Goal: Information Seeking & Learning: Learn about a topic

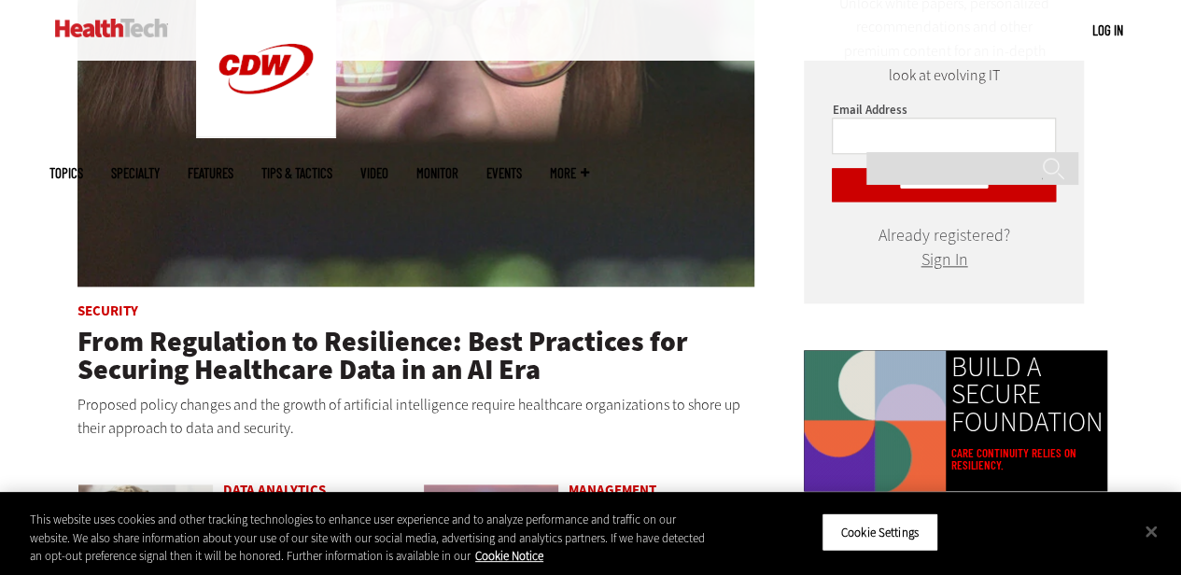
scroll to position [1027, 0]
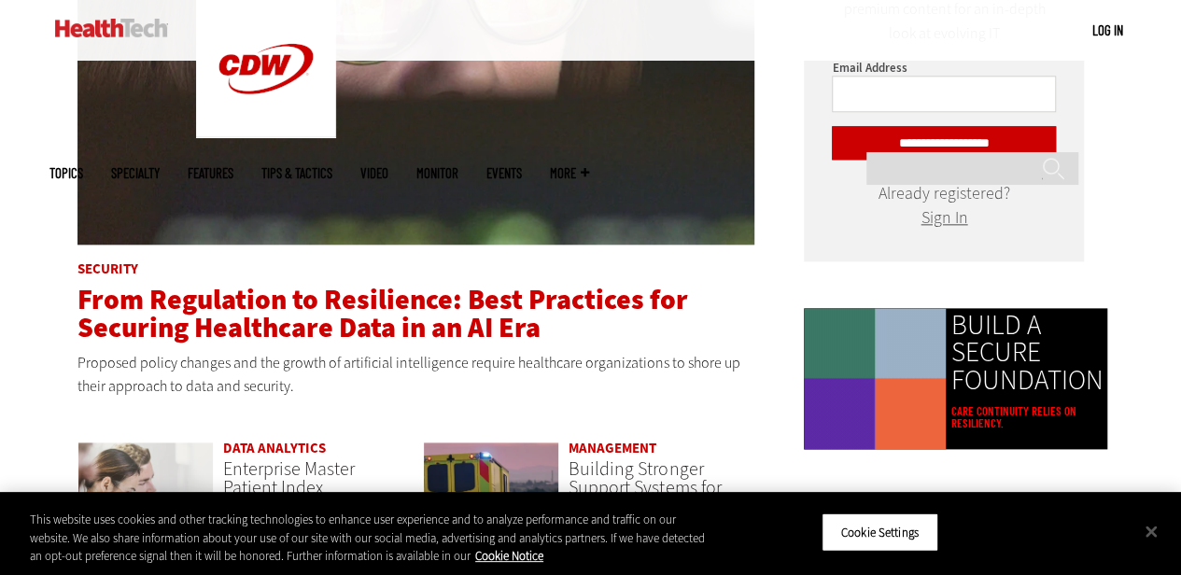
click at [430, 295] on span "From Regulation to Resilience: Best Practices for Securing Healthcare Data in a…" at bounding box center [382, 313] width 610 height 65
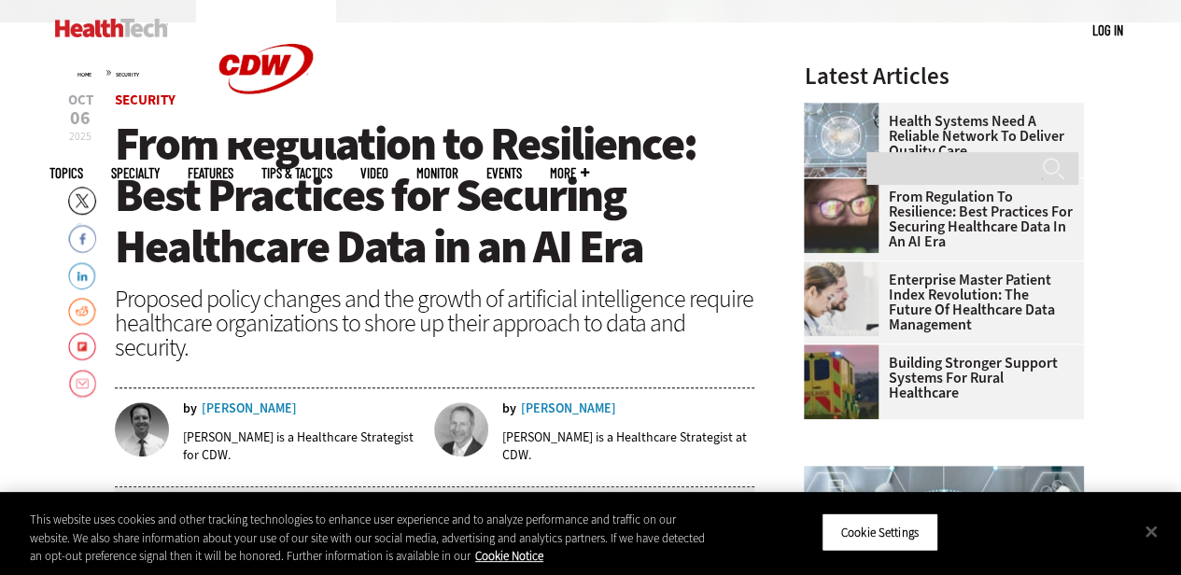
scroll to position [560, 0]
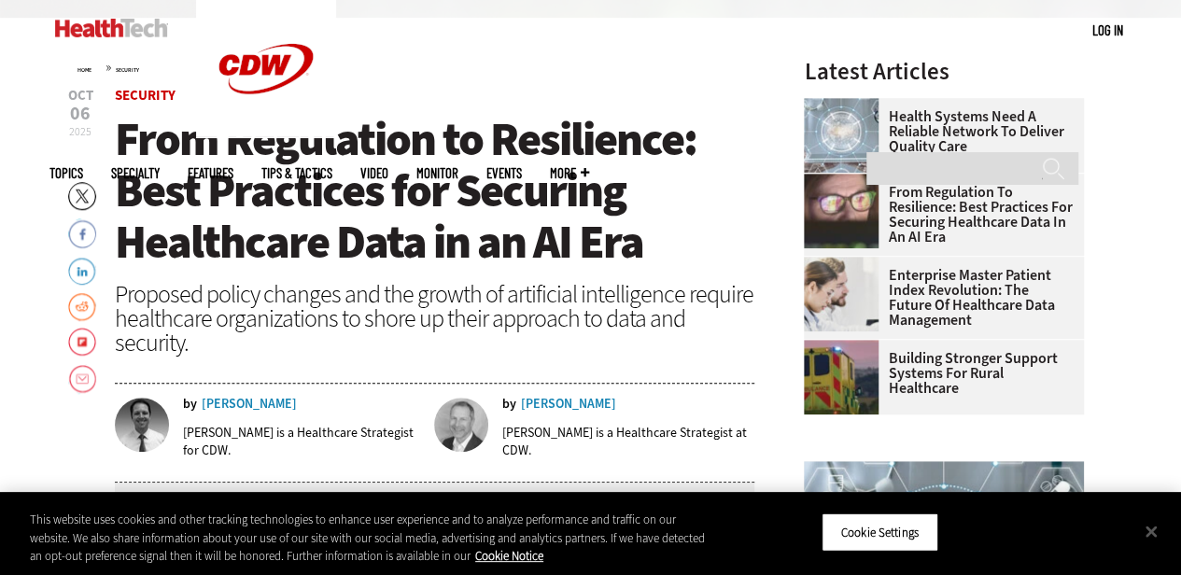
click at [920, 127] on link "Health Systems Need a Reliable Network To Deliver Quality Care" at bounding box center [938, 131] width 269 height 45
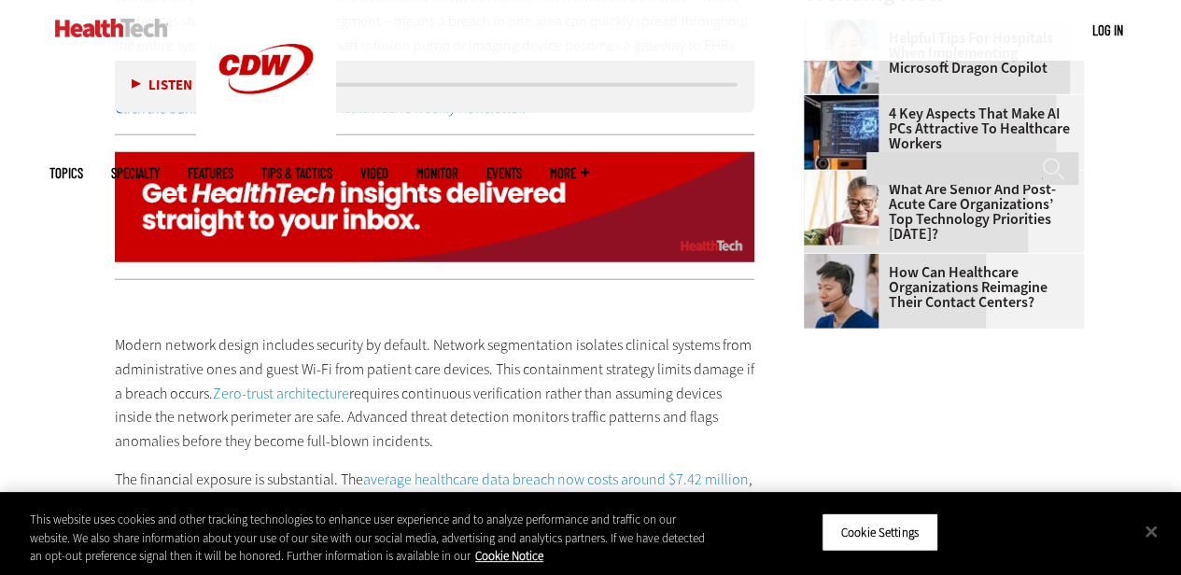
scroll to position [2427, 0]
